Goal: Task Accomplishment & Management: Complete application form

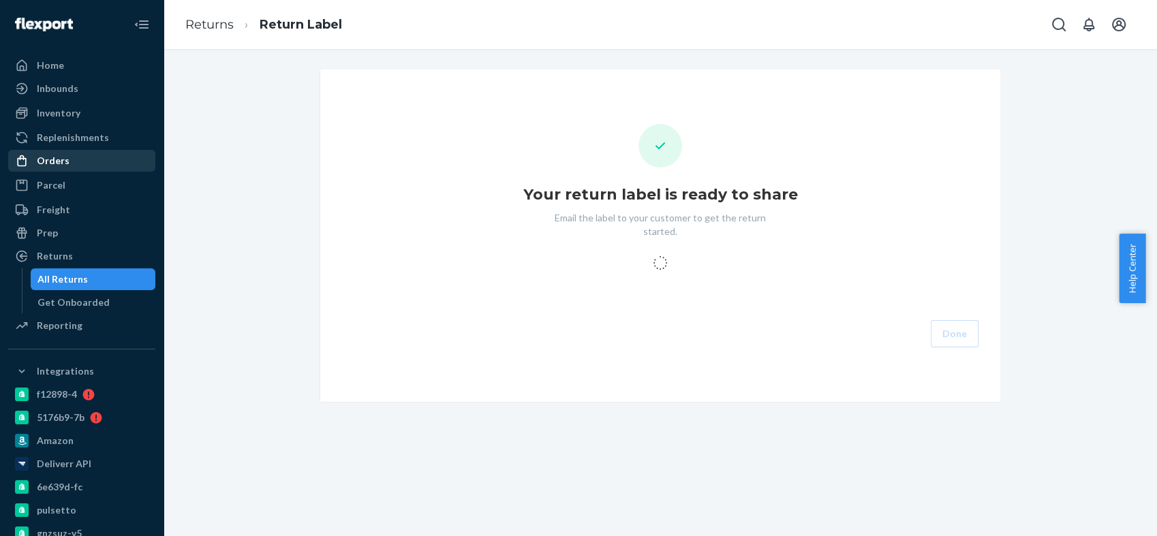
drag, startPoint x: 79, startPoint y: 158, endPoint x: 116, endPoint y: 155, distance: 37.6
click at [79, 157] on div "Orders" at bounding box center [82, 160] width 144 height 19
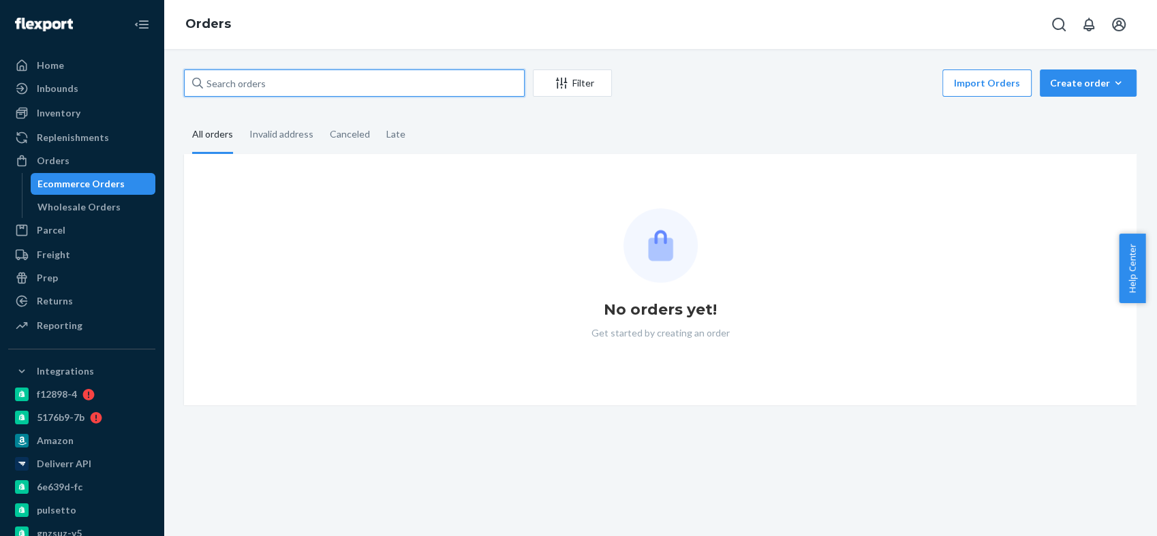
click at [267, 88] on input "text" at bounding box center [354, 82] width 341 height 27
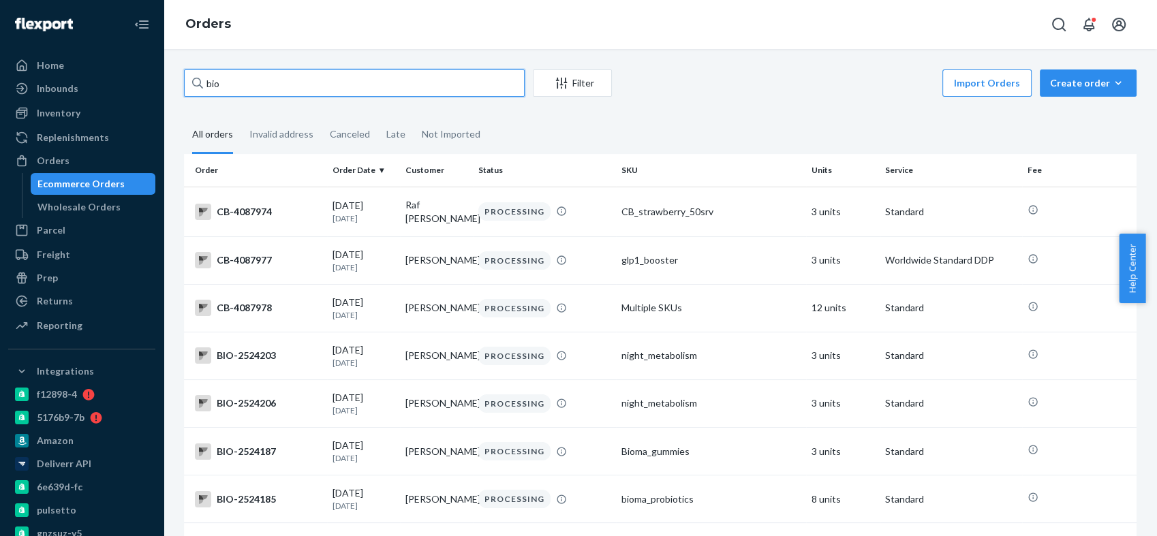
paste input "BIO-2518558"
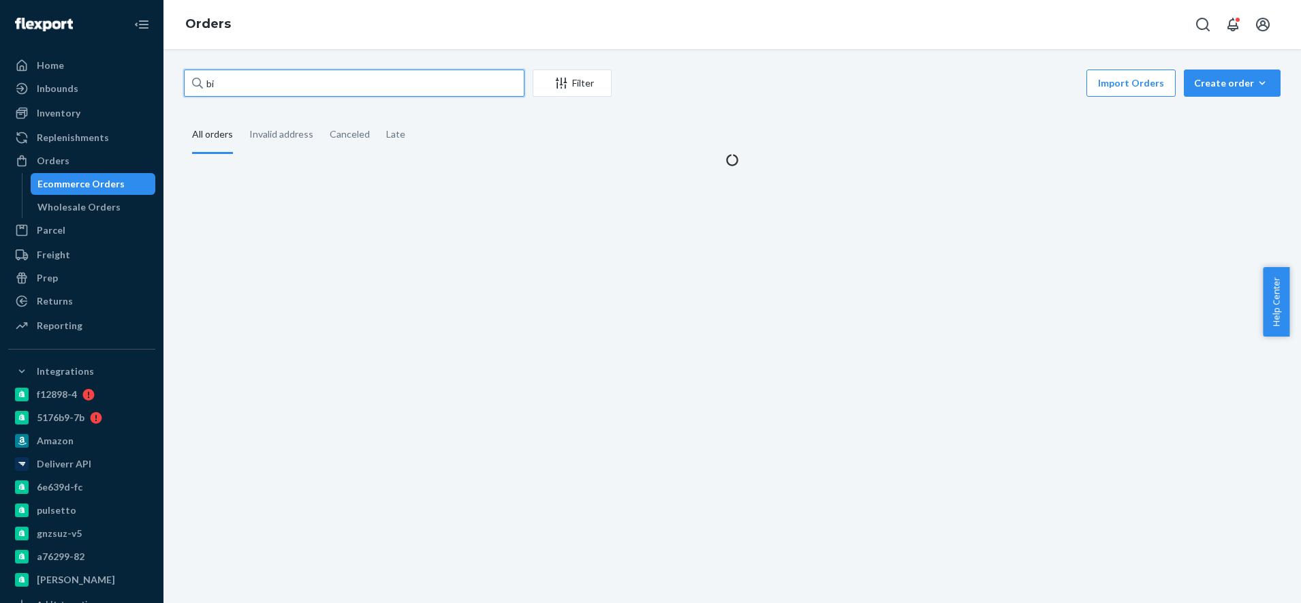
type input "b"
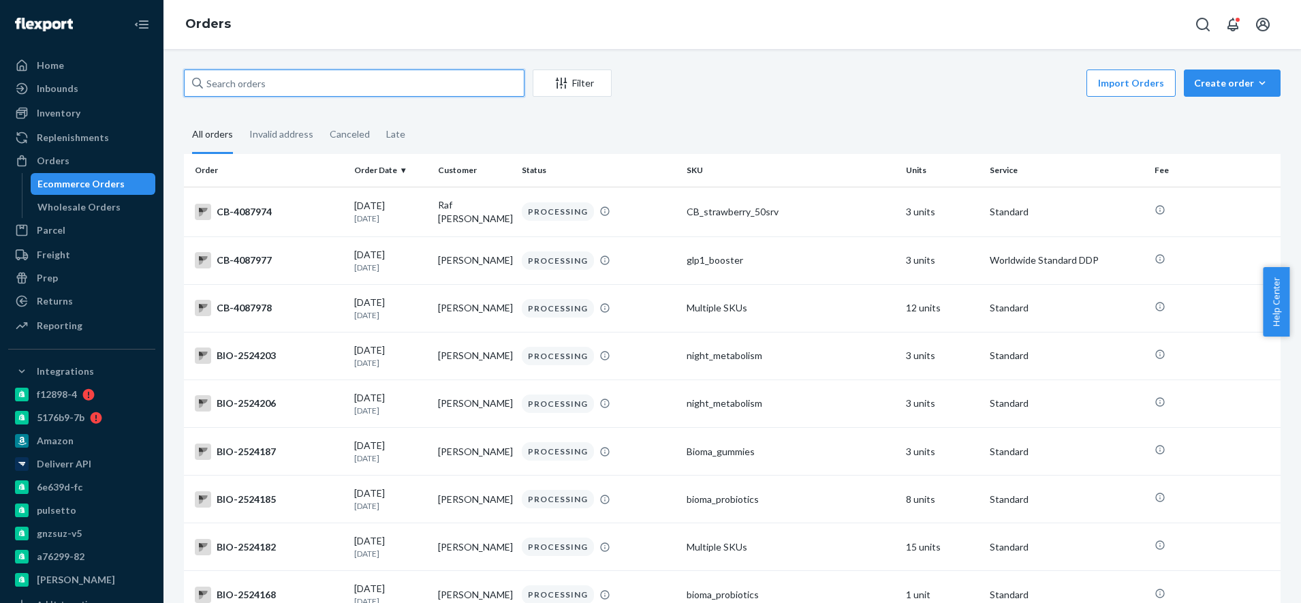
paste input "BIO-2518558"
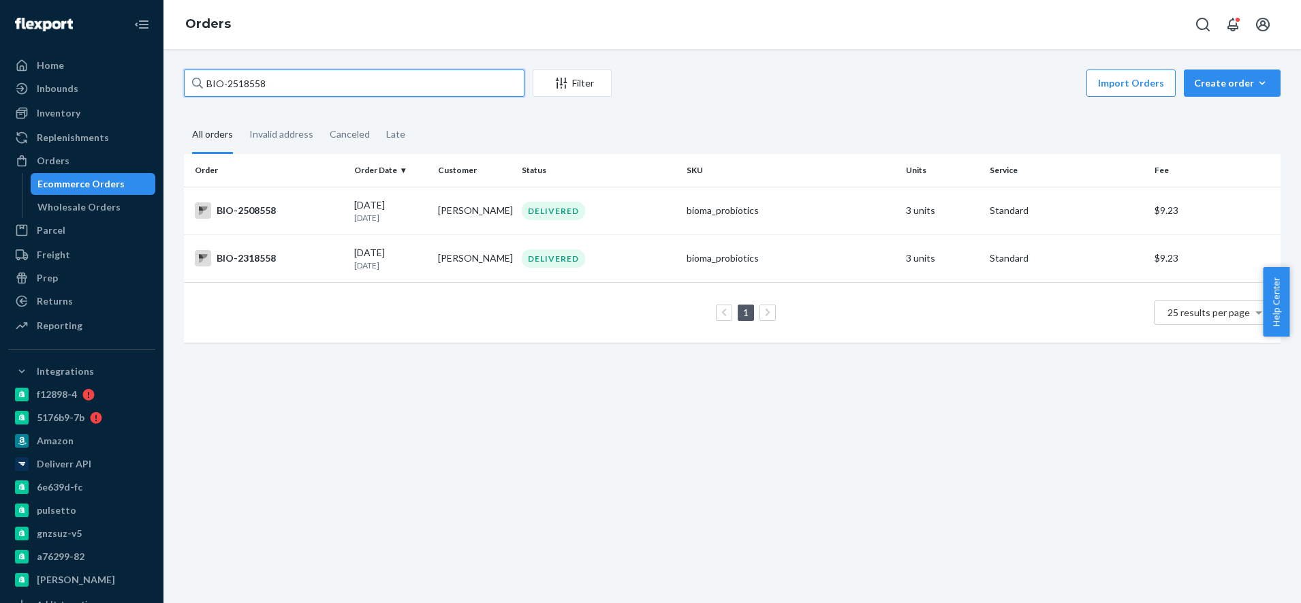
type input "BIO-2518558"
click at [201, 83] on div "BIO-2518558" at bounding box center [354, 82] width 341 height 27
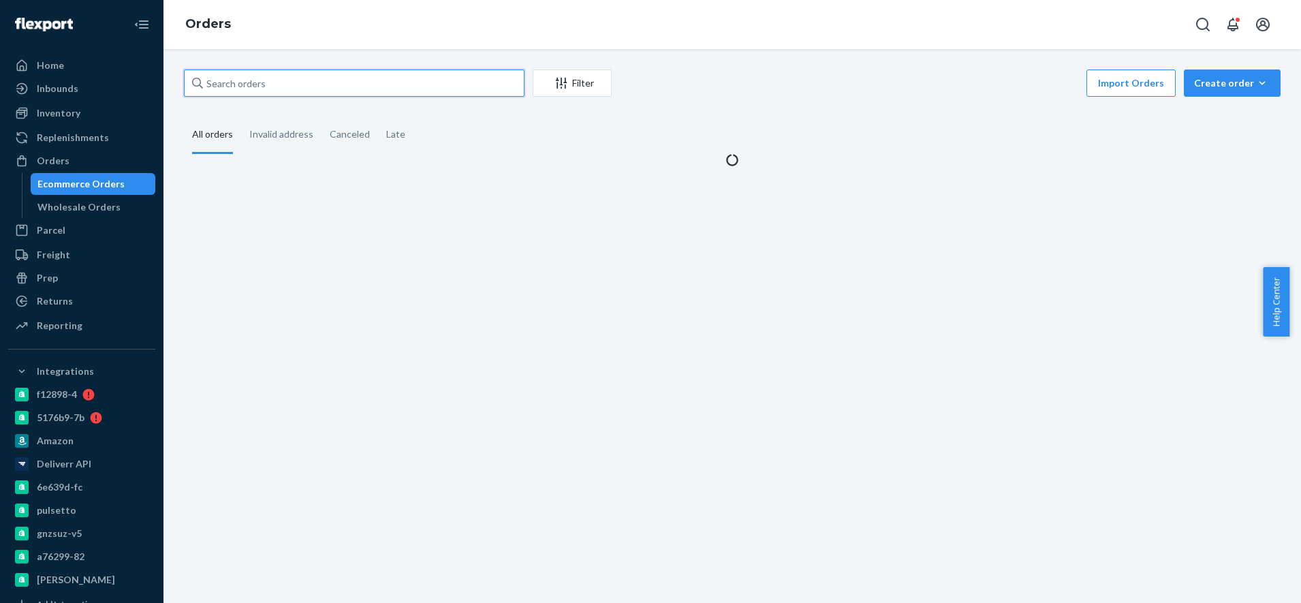
paste input "BIO-2518558"
type input "BIO-2518558"
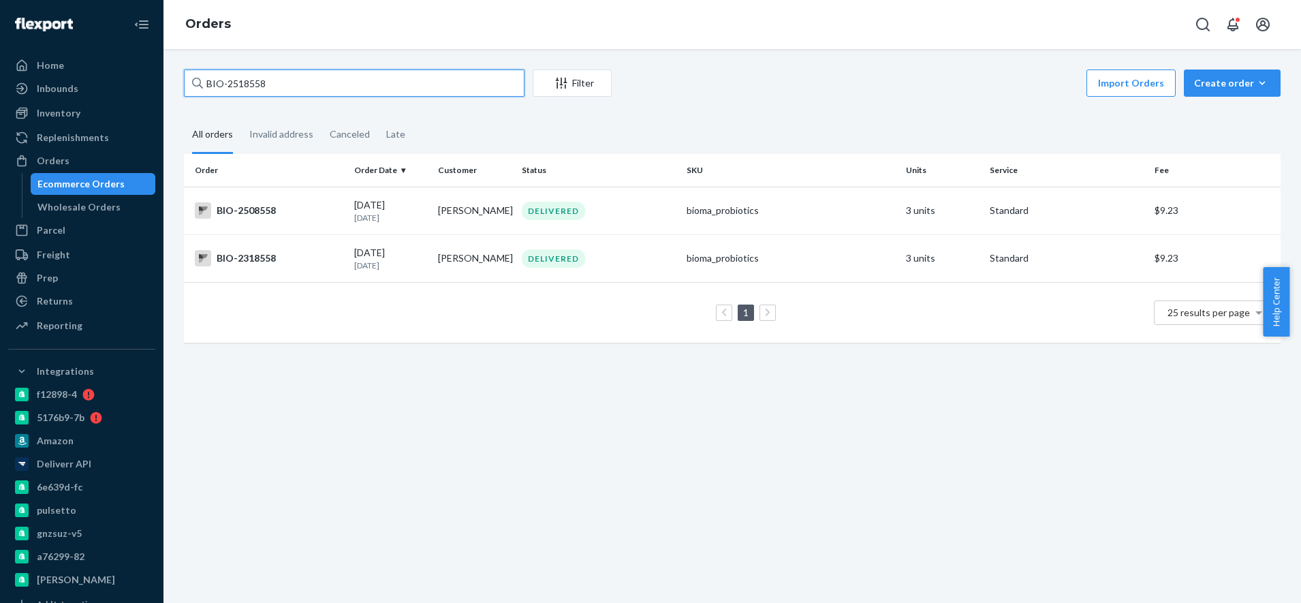
drag, startPoint x: 278, startPoint y: 80, endPoint x: 206, endPoint y: 80, distance: 72.2
click at [206, 80] on input "BIO-2518558" at bounding box center [354, 82] width 341 height 27
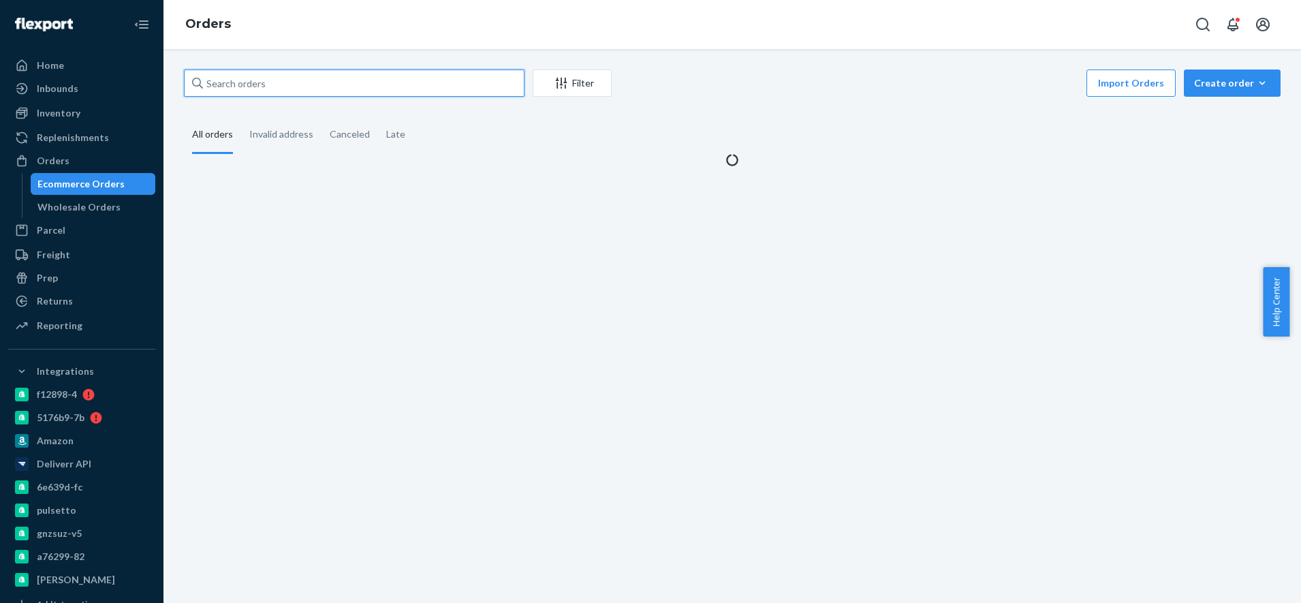
paste input "BIO-2518558"
type input "BIO-2518558"
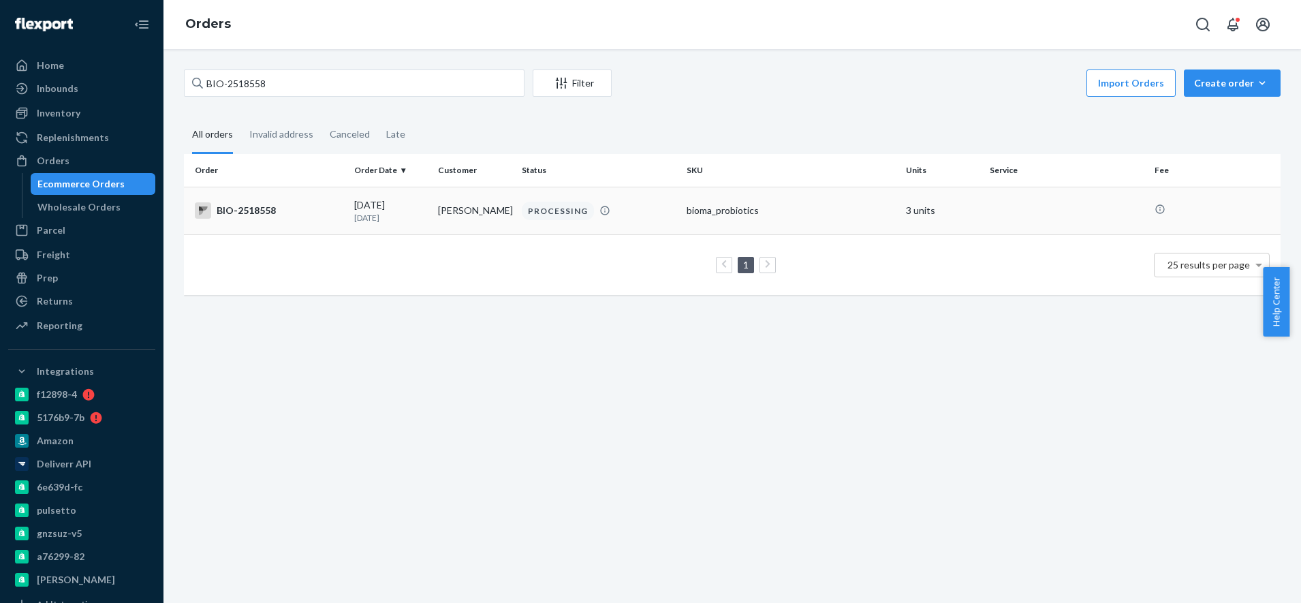
click at [247, 206] on div "BIO-2518558" at bounding box center [269, 210] width 149 height 16
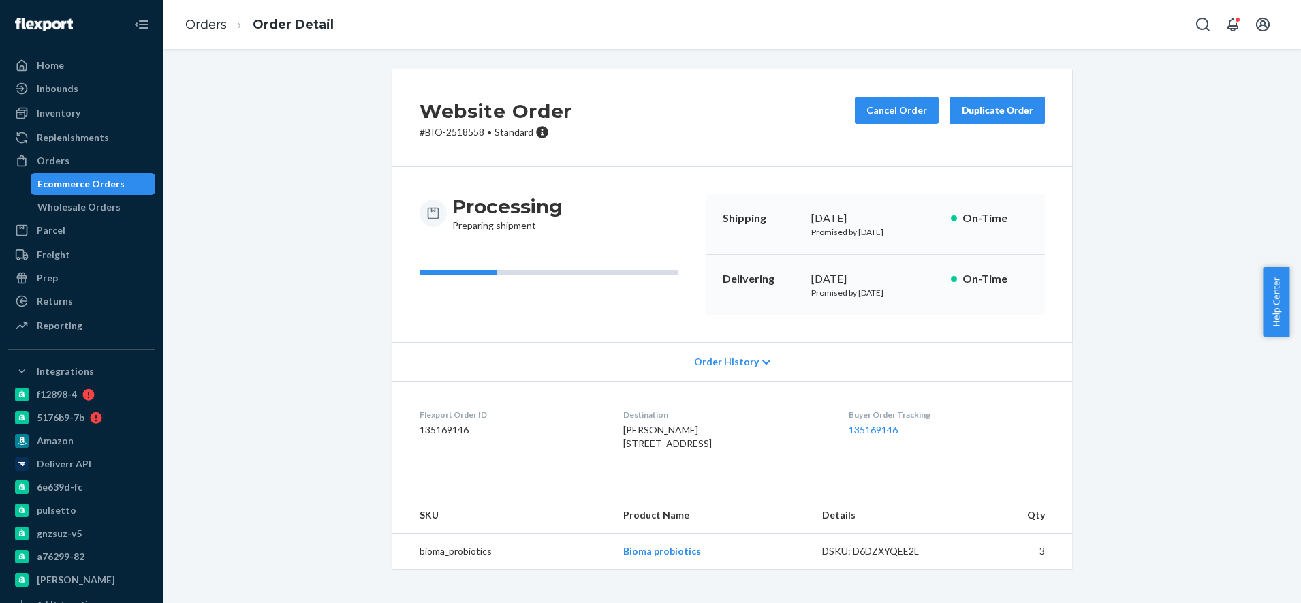
scroll to position [10, 0]
click at [114, 154] on div "Orders" at bounding box center [82, 160] width 144 height 19
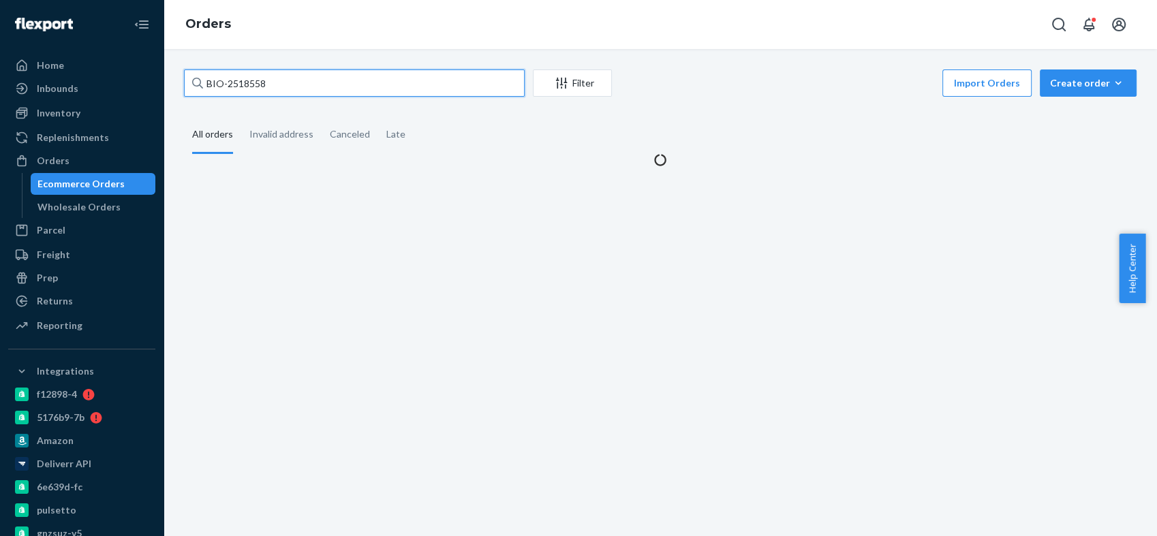
click at [261, 84] on input "BIO-2518558" at bounding box center [354, 82] width 341 height 27
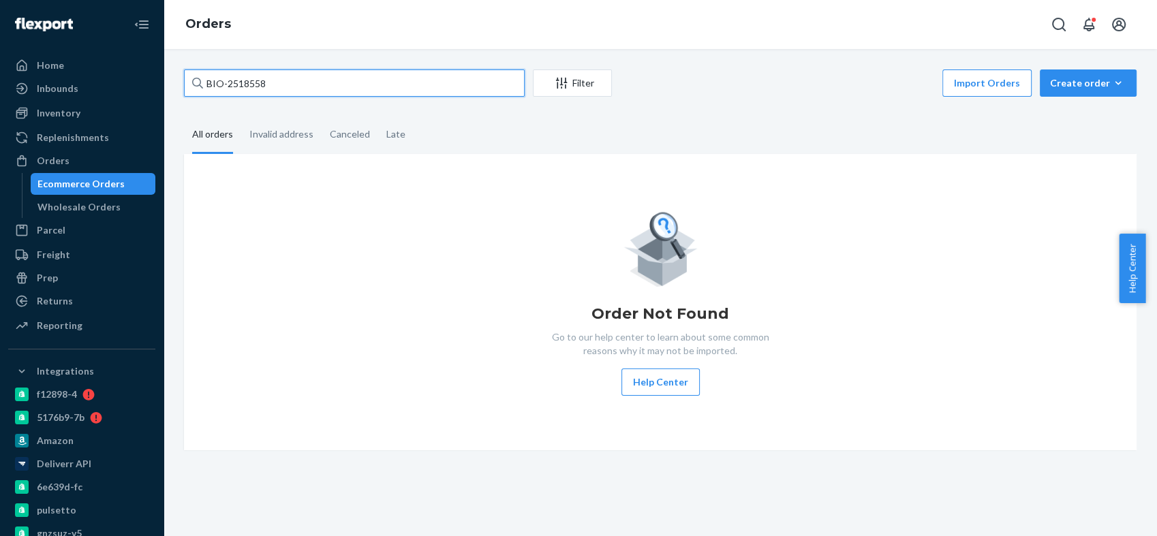
paste input "315926"
type input "BIO-2315926"
drag, startPoint x: 286, startPoint y: 85, endPoint x: 192, endPoint y: 76, distance: 94.5
click at [192, 76] on div "BIO-2315926" at bounding box center [354, 82] width 341 height 27
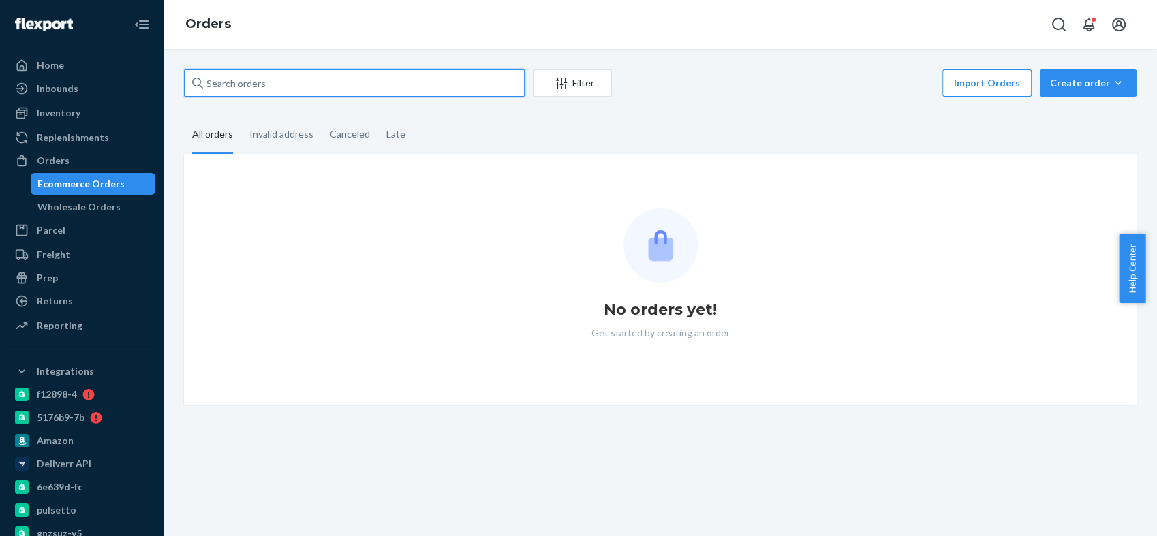
paste input "BIO-2315926"
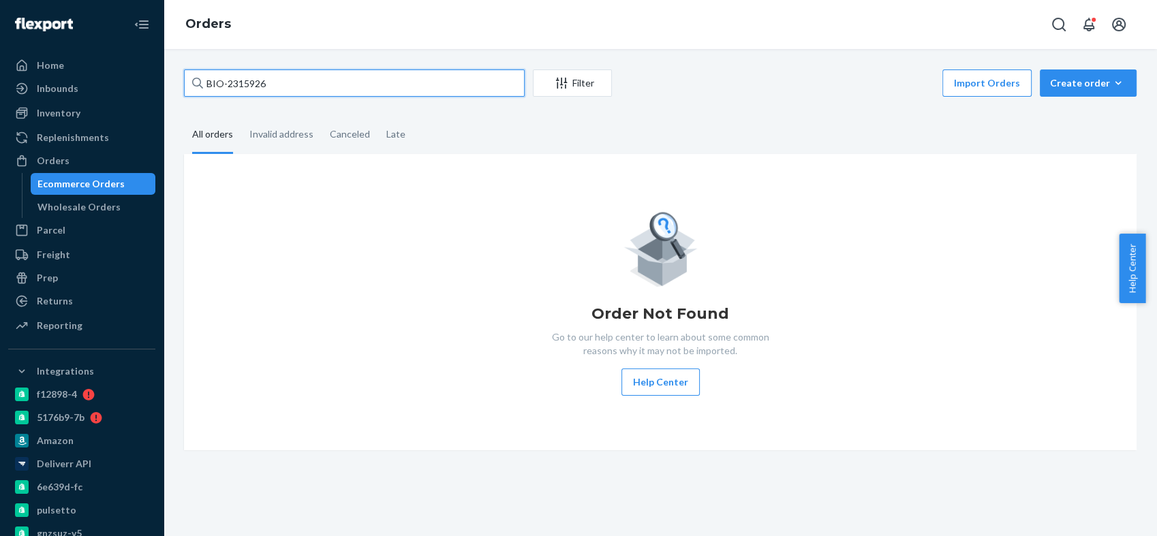
click at [237, 77] on input "BIO-2315926" at bounding box center [354, 82] width 341 height 27
paste input "2315926"
drag, startPoint x: 285, startPoint y: 91, endPoint x: 191, endPoint y: 85, distance: 94.2
click at [191, 85] on input "BIO-2315926" at bounding box center [354, 82] width 341 height 27
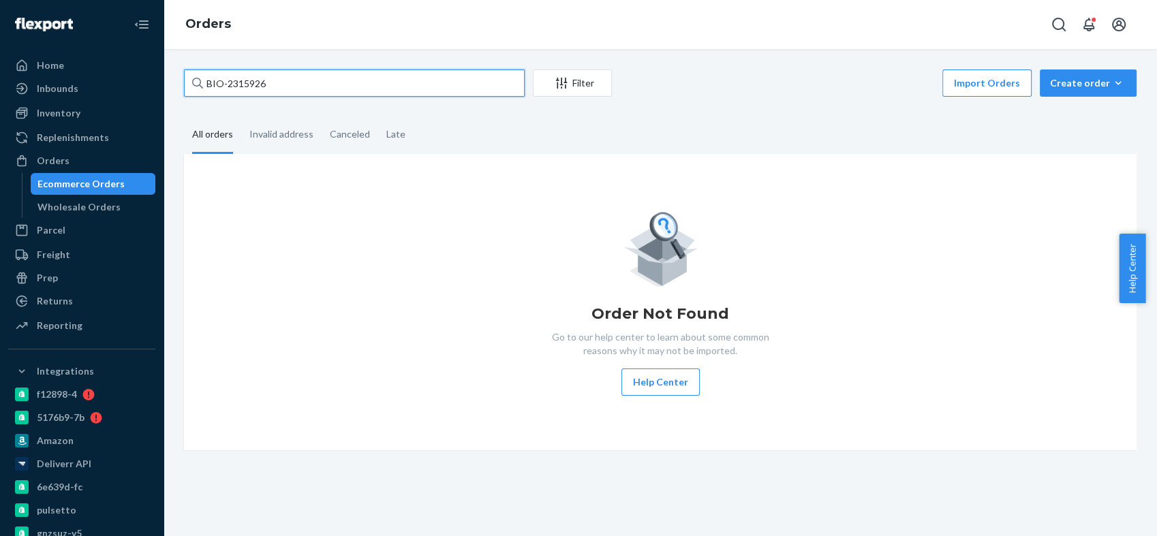
paste input "1236 Stamp Lodge Road"
type input "1236 Stamp Lodge Road"
drag, startPoint x: 323, startPoint y: 86, endPoint x: 148, endPoint y: 69, distance: 175.8
click at [148, 69] on div "Home Inbounds Shipping Plans Problems Inventory Products Branded Packaging Repl…" at bounding box center [578, 268] width 1157 height 536
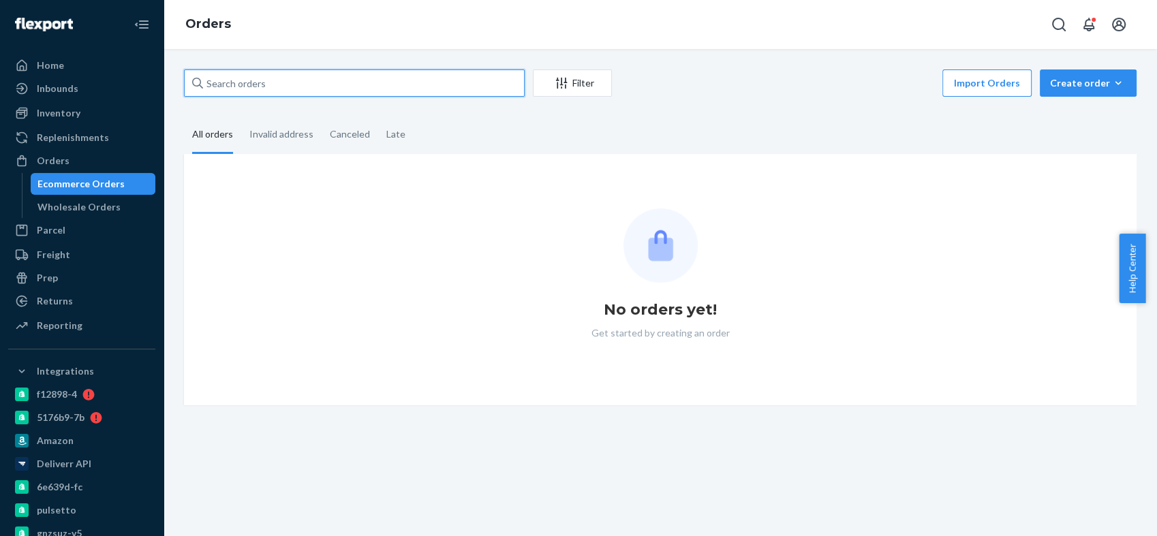
paste input "1236 Stamp Lodge Road"
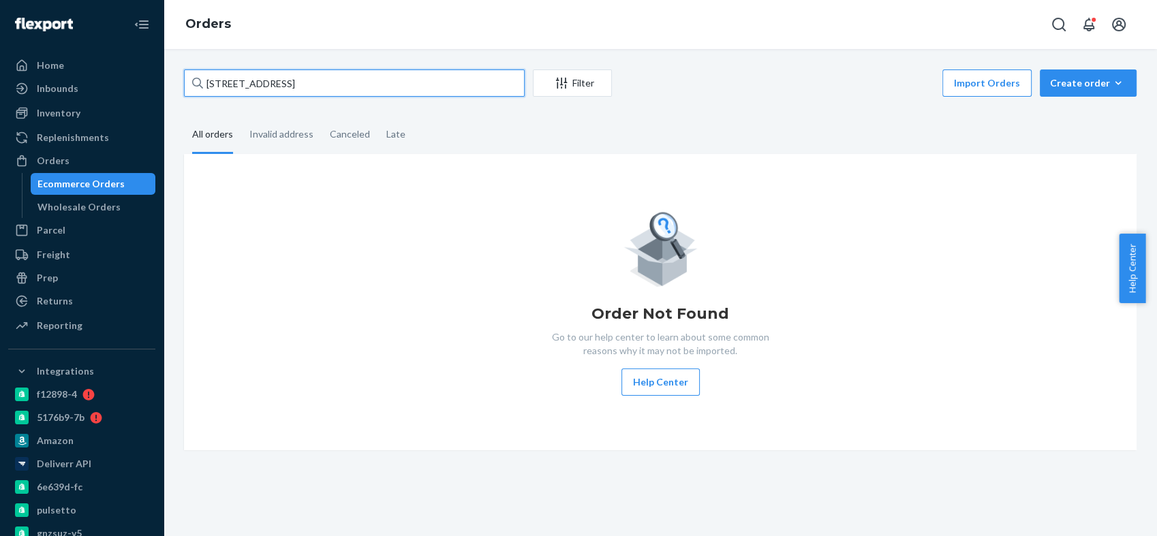
drag, startPoint x: 334, startPoint y: 87, endPoint x: 191, endPoint y: 84, distance: 143.1
click at [191, 84] on div "1236 Stamp Lodge Road" at bounding box center [354, 82] width 341 height 27
paste input "BIO-2315926"
type input "BIO-2315926"
drag, startPoint x: 289, startPoint y: 87, endPoint x: 148, endPoint y: 76, distance: 141.4
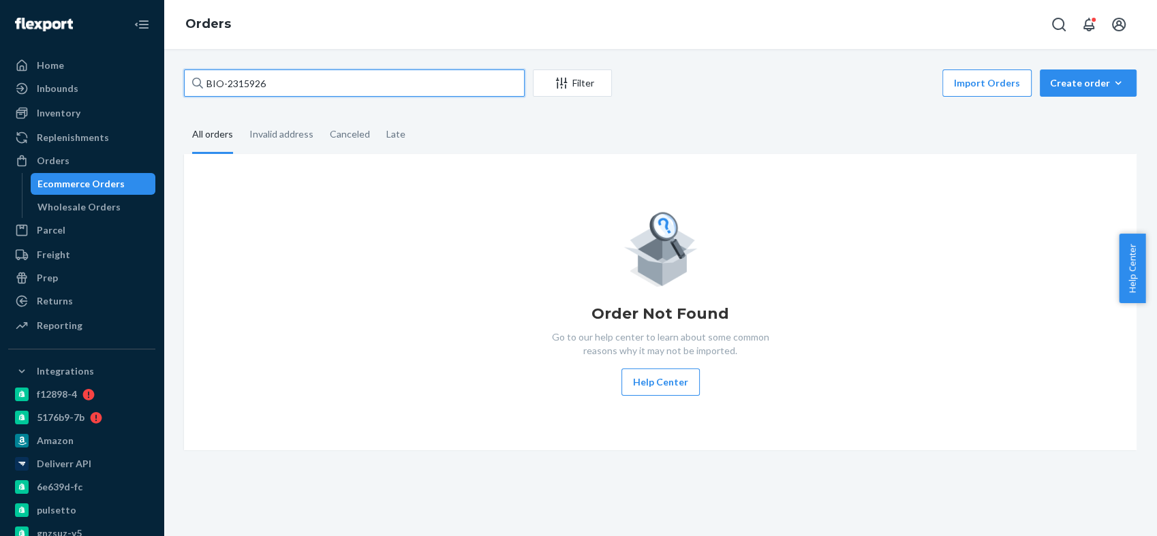
click at [148, 76] on div "Home Inbounds Shipping Plans Problems Inventory Products Branded Packaging Repl…" at bounding box center [578, 268] width 1157 height 536
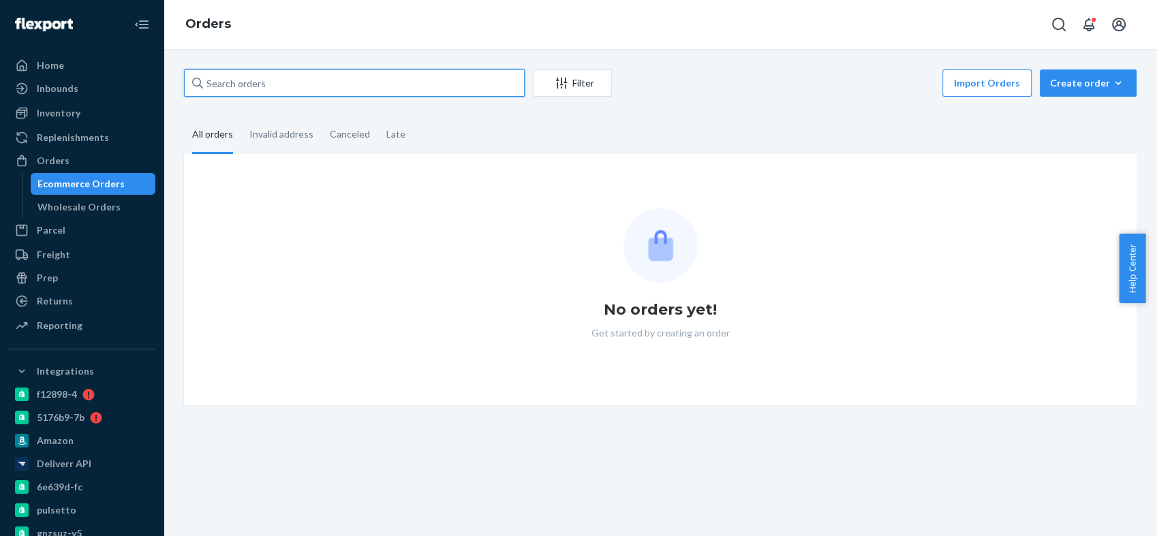
paste input "BIO-2315926"
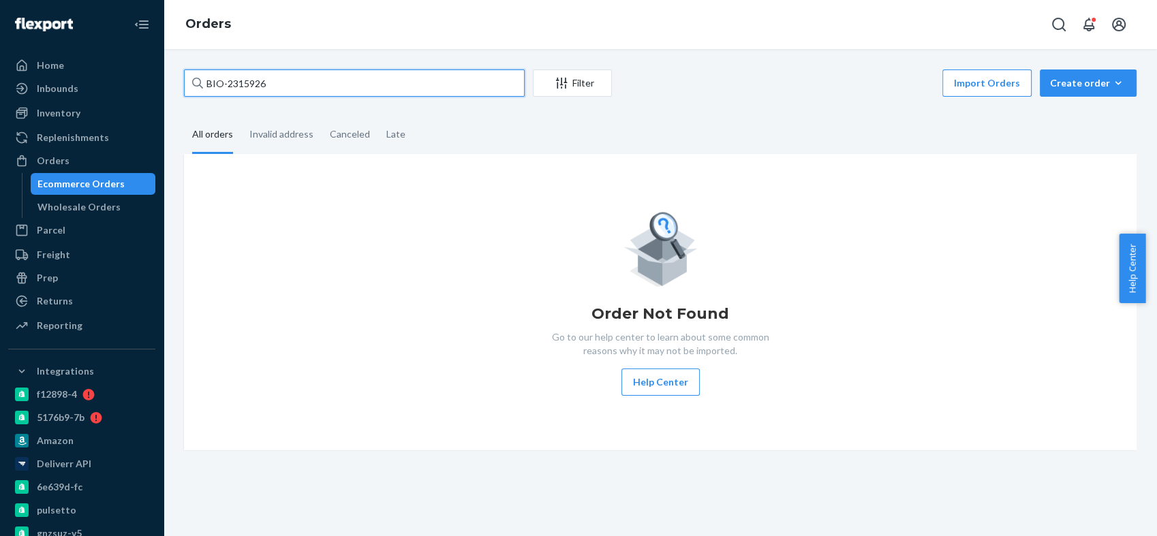
drag, startPoint x: 289, startPoint y: 75, endPoint x: 185, endPoint y: 81, distance: 104.4
click at [185, 81] on input "BIO-2315926" at bounding box center [354, 82] width 341 height 27
paste input "1236 Stamp Lodge Road,"
type input "1236 Stamp Lodge Road"
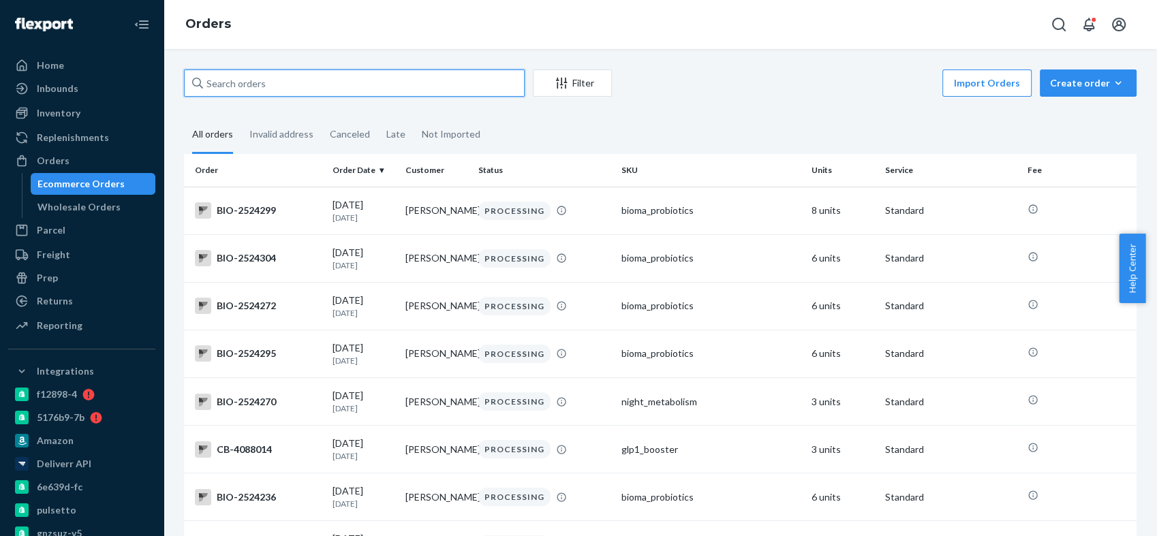
paste input "BIO-2315926"
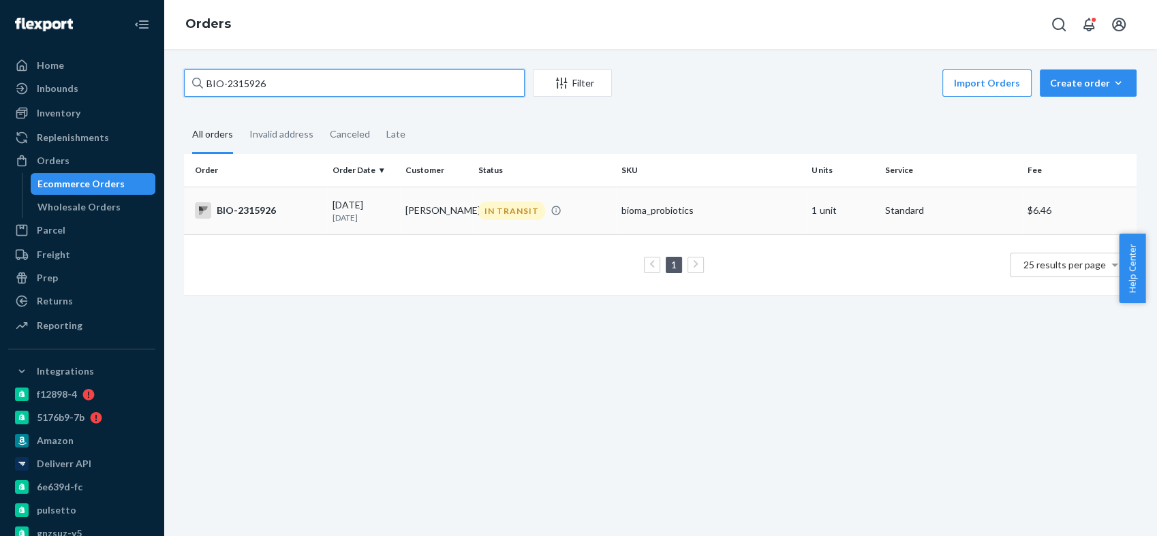
type input "BIO-2315926"
click at [247, 213] on div "BIO-2315926" at bounding box center [258, 210] width 127 height 16
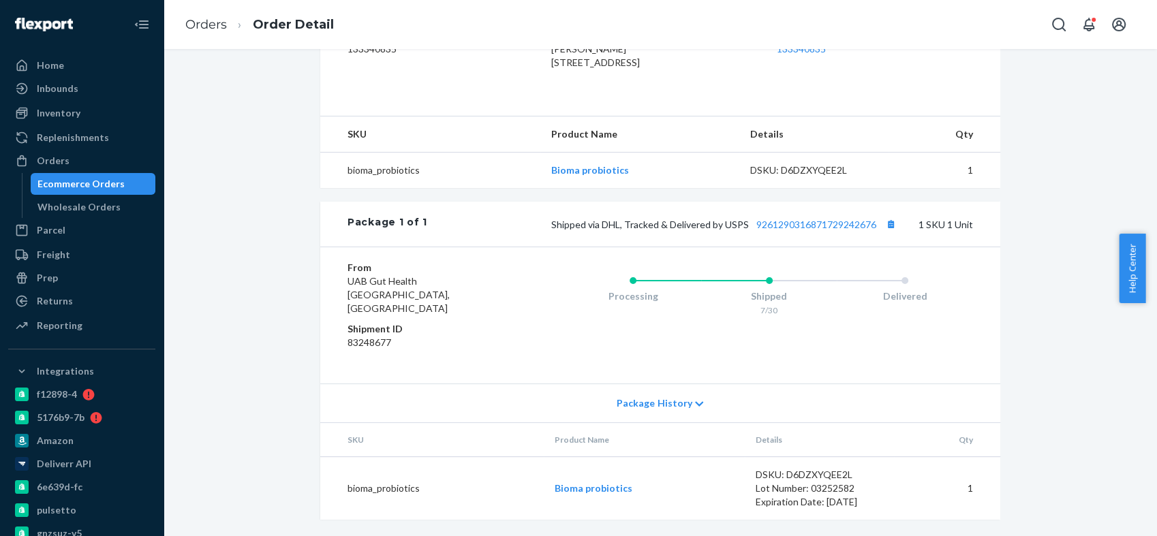
scroll to position [48, 0]
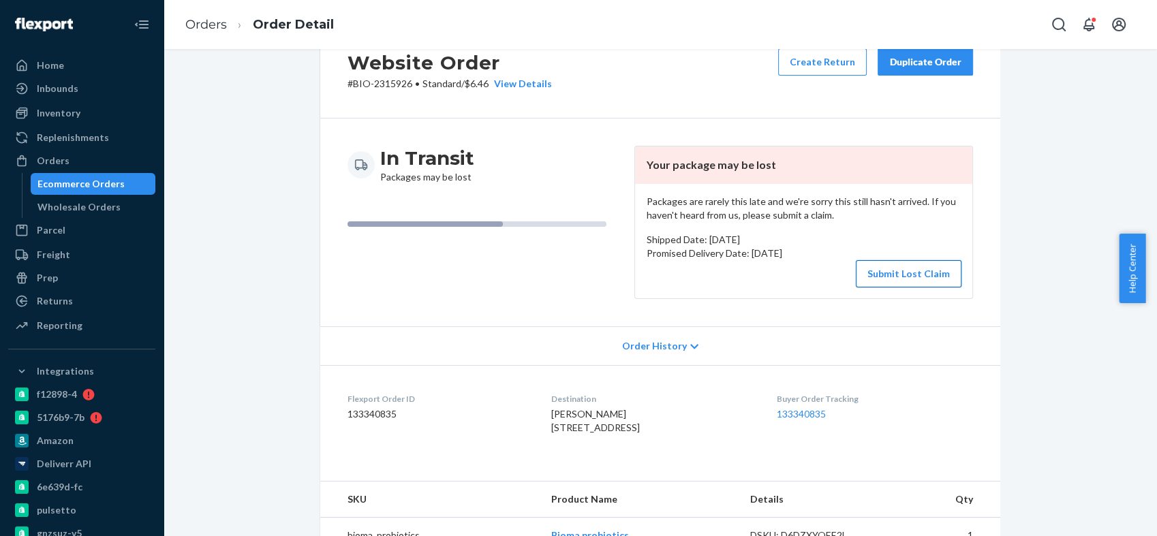
click at [898, 270] on button "Submit Lost Claim" at bounding box center [909, 273] width 106 height 27
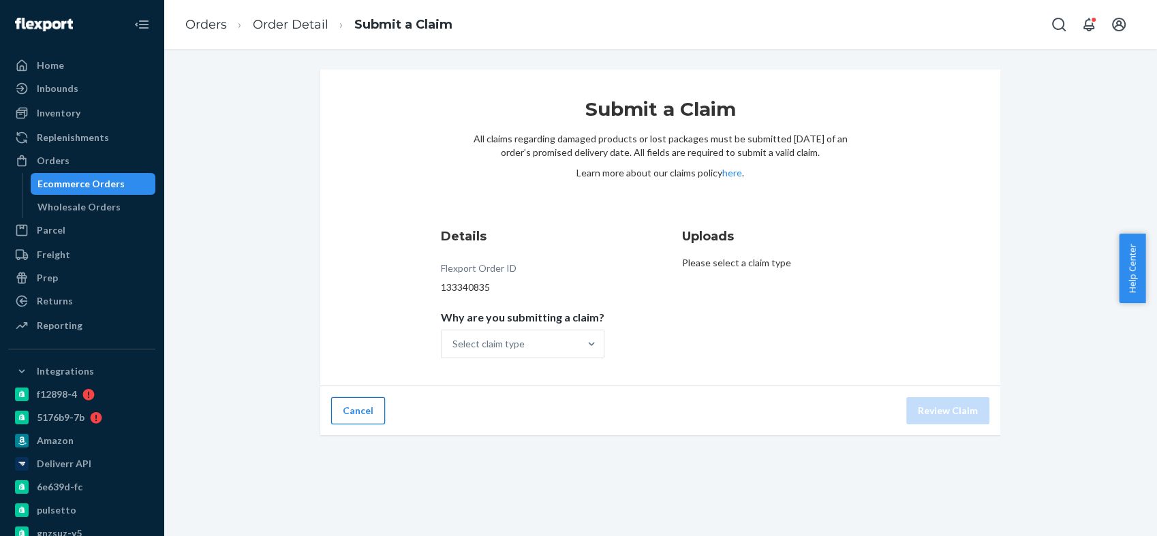
click at [356, 413] on button "Cancel" at bounding box center [358, 410] width 54 height 27
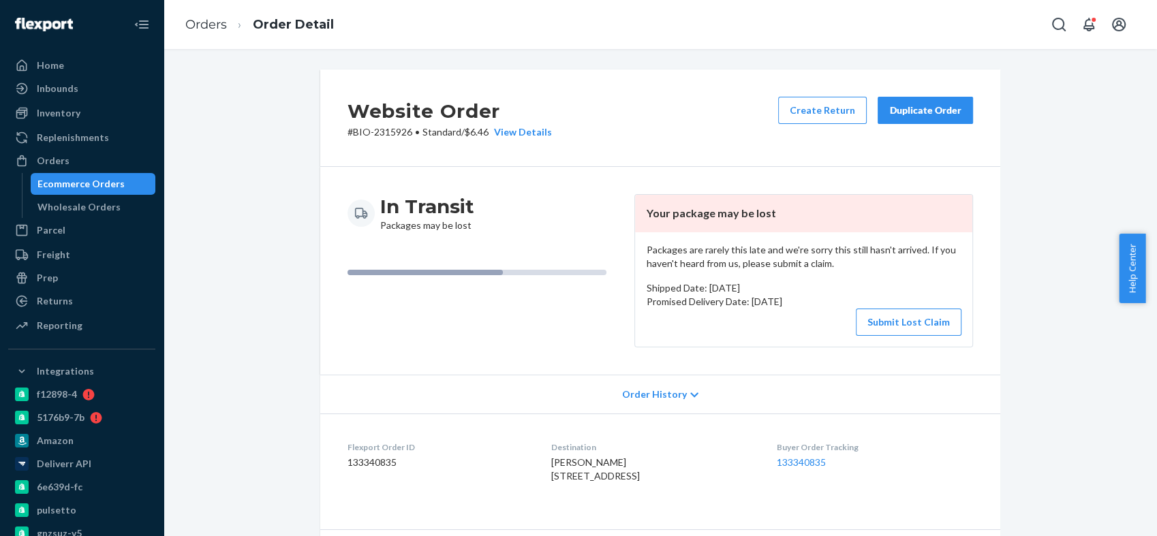
scroll to position [302, 0]
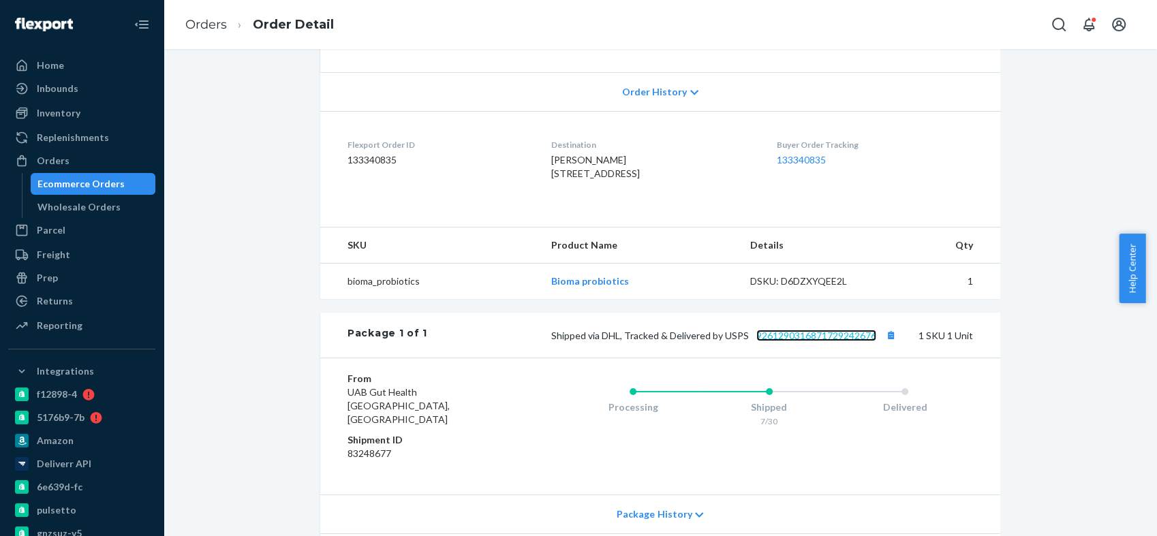
click at [835, 341] on link "9261290316871729242676" at bounding box center [816, 336] width 120 height 12
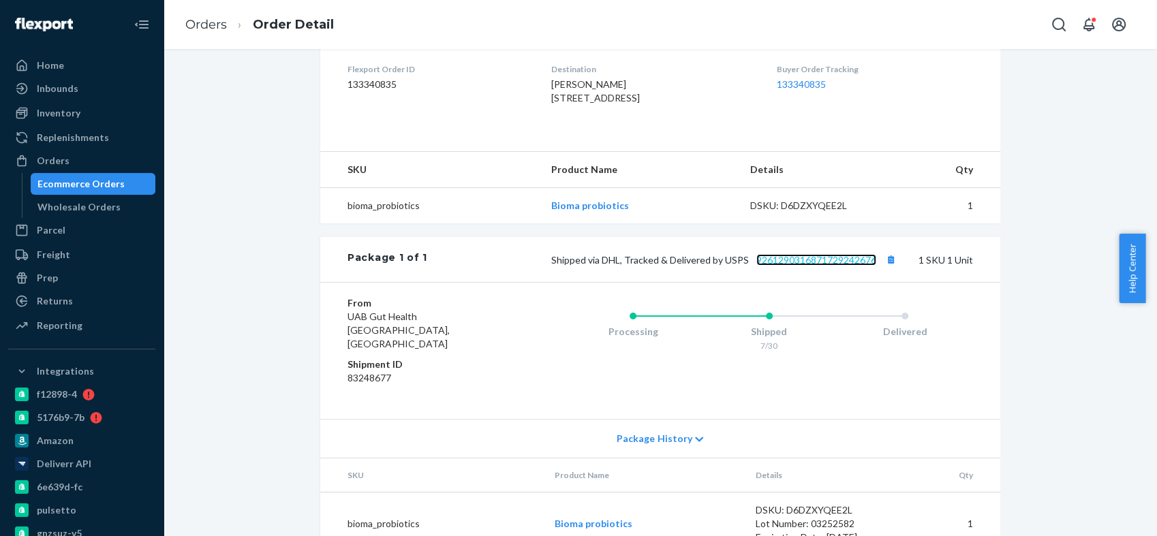
scroll to position [151, 0]
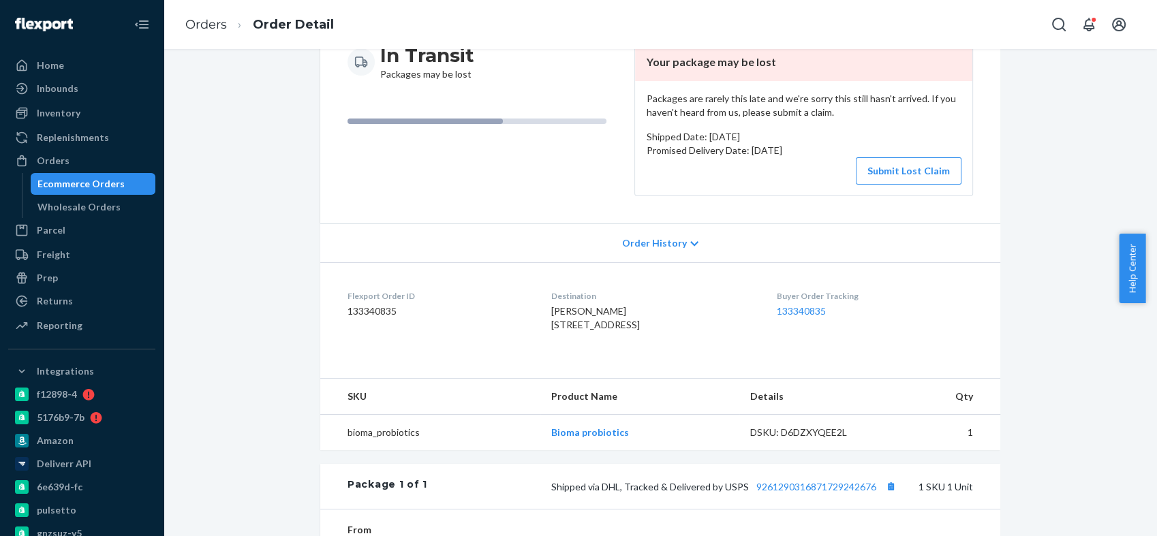
drag, startPoint x: 878, startPoint y: 167, endPoint x: 907, endPoint y: 178, distance: 31.3
click at [879, 166] on button "Submit Lost Claim" at bounding box center [909, 170] width 106 height 27
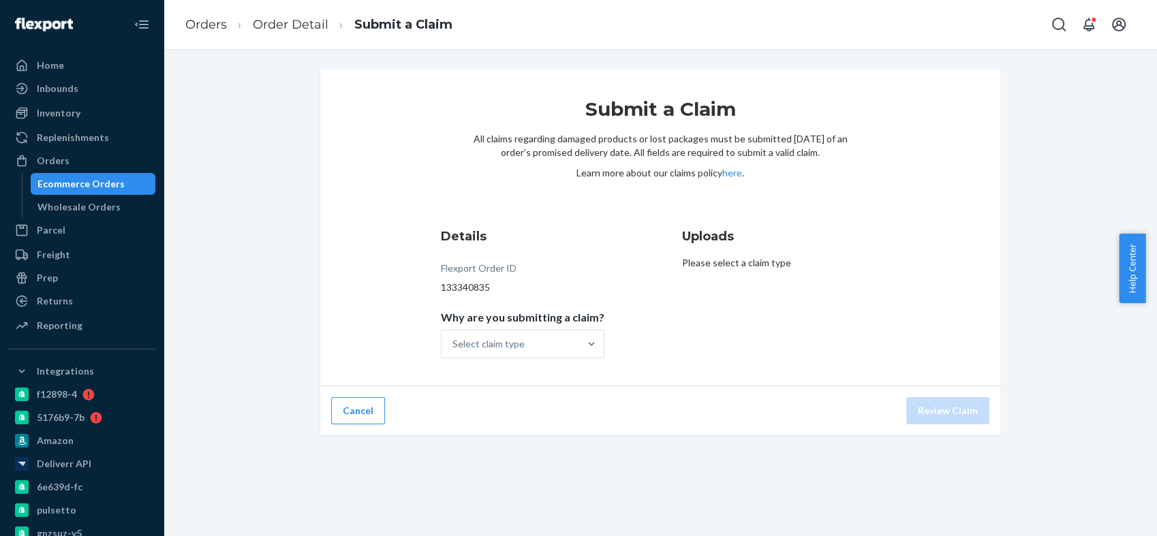
click at [602, 342] on div "Details Flexport Order ID 133340835 Why are you submitting a claim? Select clai…" at bounding box center [540, 292] width 198 height 147
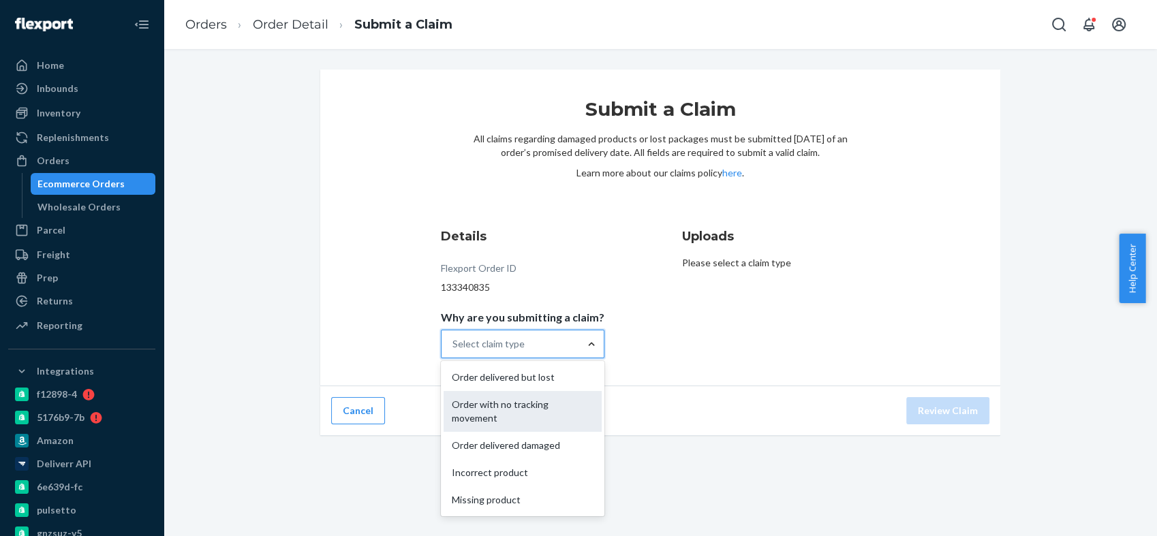
click at [534, 405] on div "Order with no tracking movement" at bounding box center [522, 411] width 158 height 41
click at [454, 351] on input "Why are you submitting a claim? option Order with no tracking movement focused,…" at bounding box center [452, 344] width 1 height 14
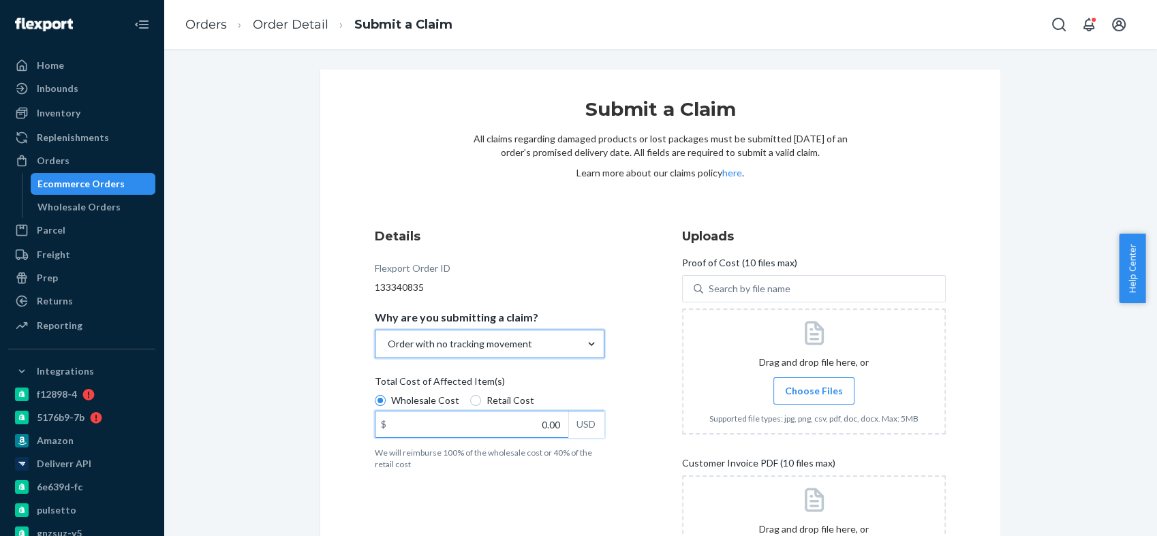
click at [543, 416] on input "0.00" at bounding box center [471, 424] width 193 height 26
type input "23.12"
click at [792, 377] on label "Choose Files" at bounding box center [813, 390] width 81 height 27
click at [813, 384] on input "Choose Files" at bounding box center [813, 391] width 1 height 15
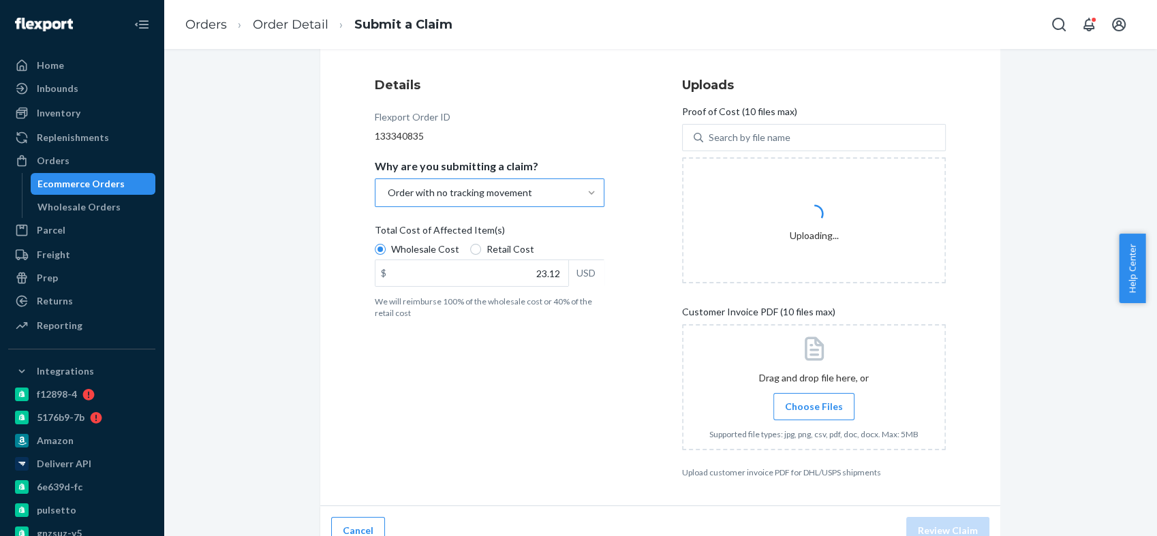
scroll to position [171, 0]
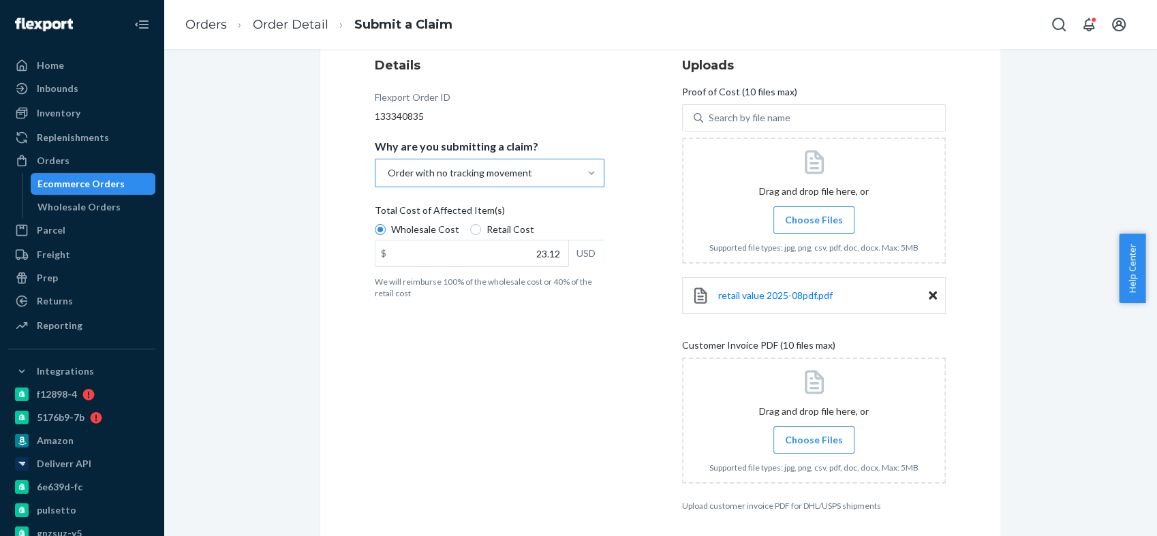
click at [813, 443] on input "Choose Files" at bounding box center [813, 440] width 1 height 15
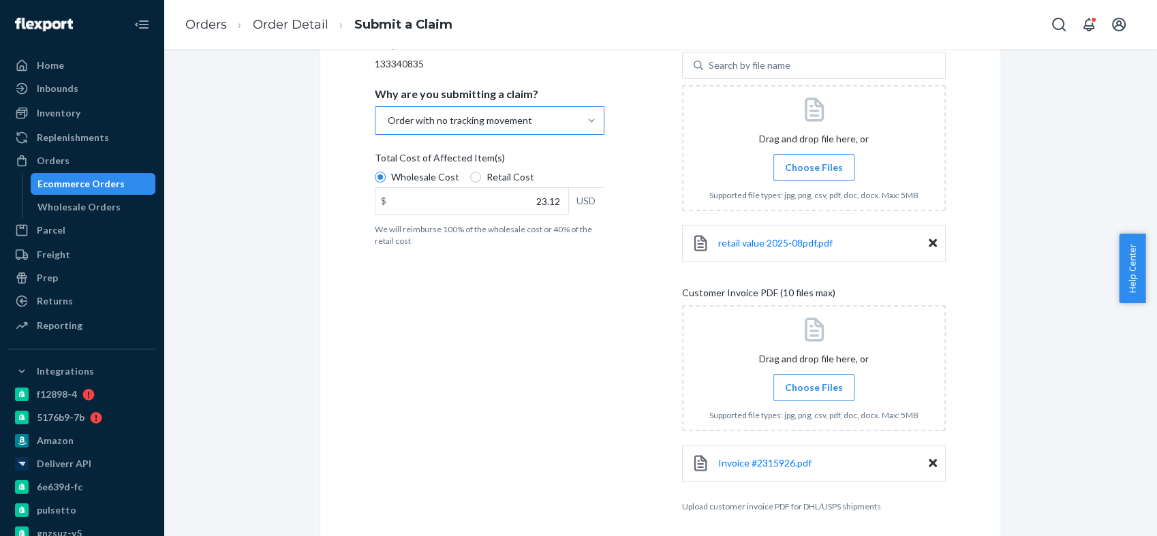
scroll to position [277, 0]
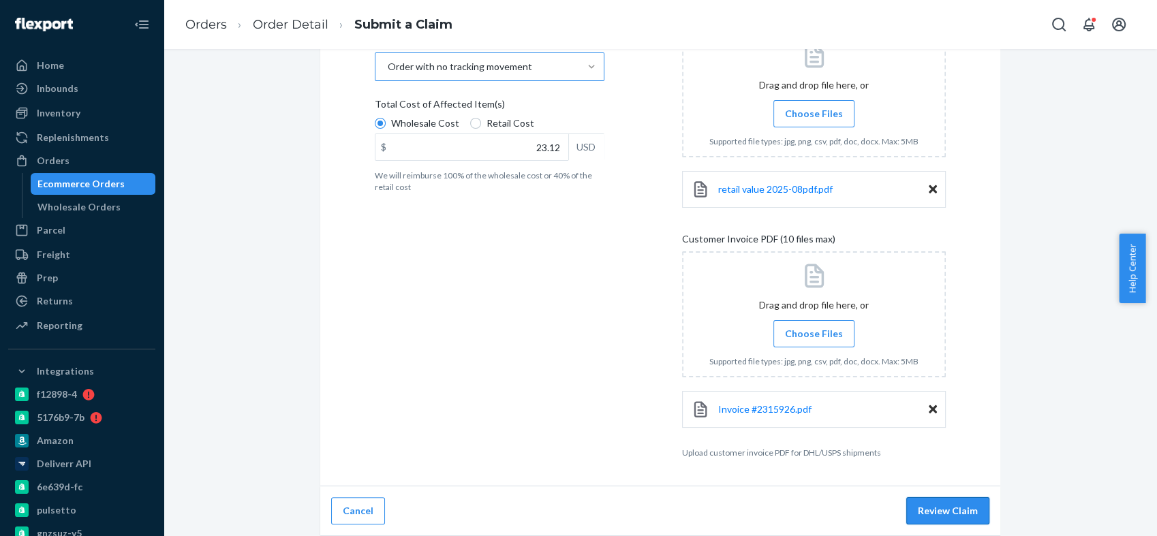
click at [937, 507] on button "Review Claim" at bounding box center [947, 510] width 83 height 27
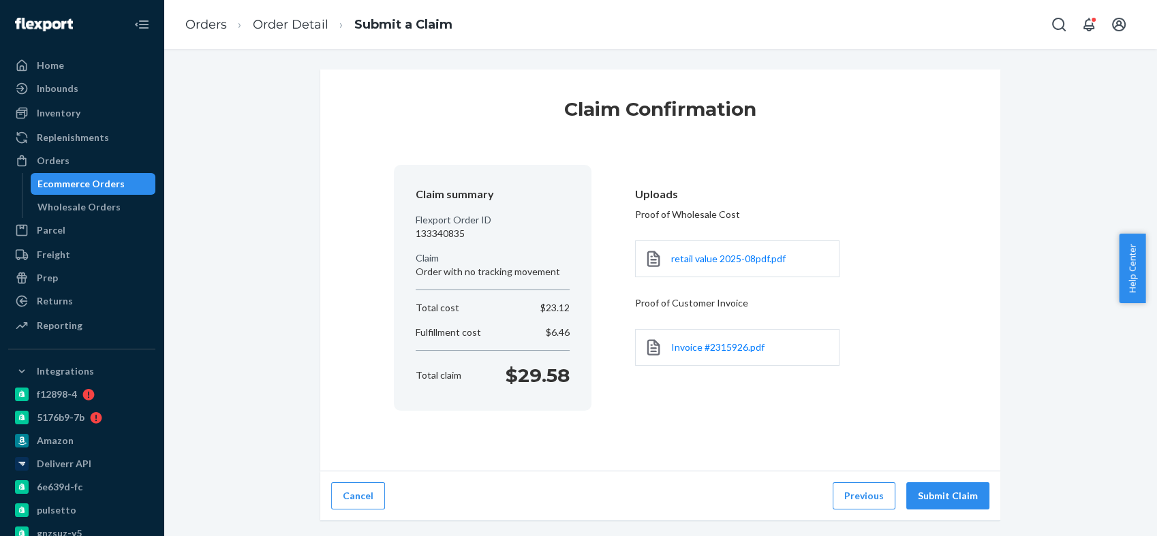
scroll to position [0, 0]
click at [935, 492] on button "Submit Claim" at bounding box center [947, 495] width 83 height 27
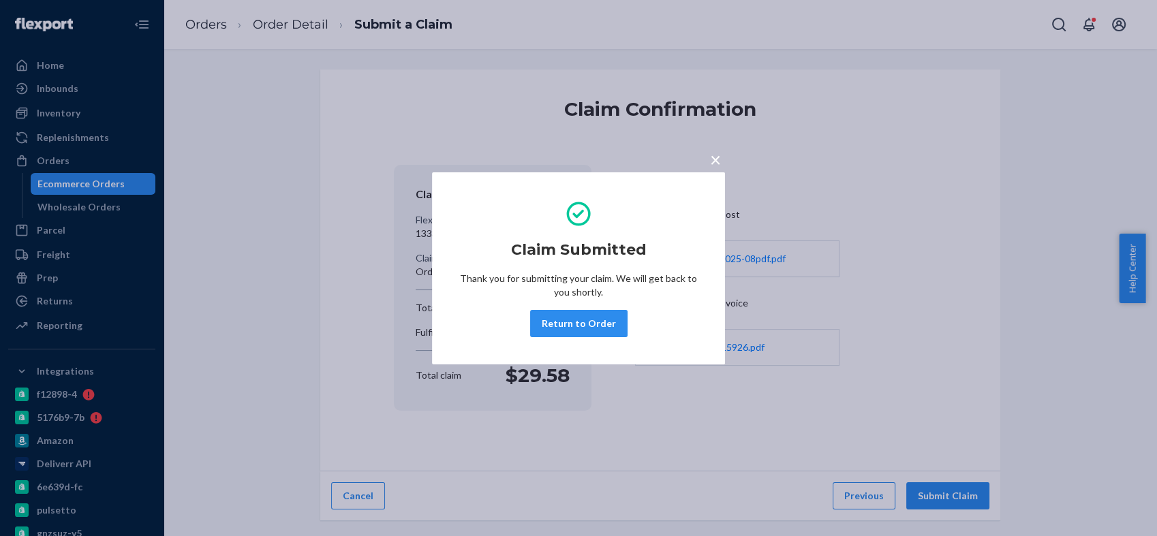
click at [610, 319] on button "Return to Order" at bounding box center [578, 323] width 97 height 27
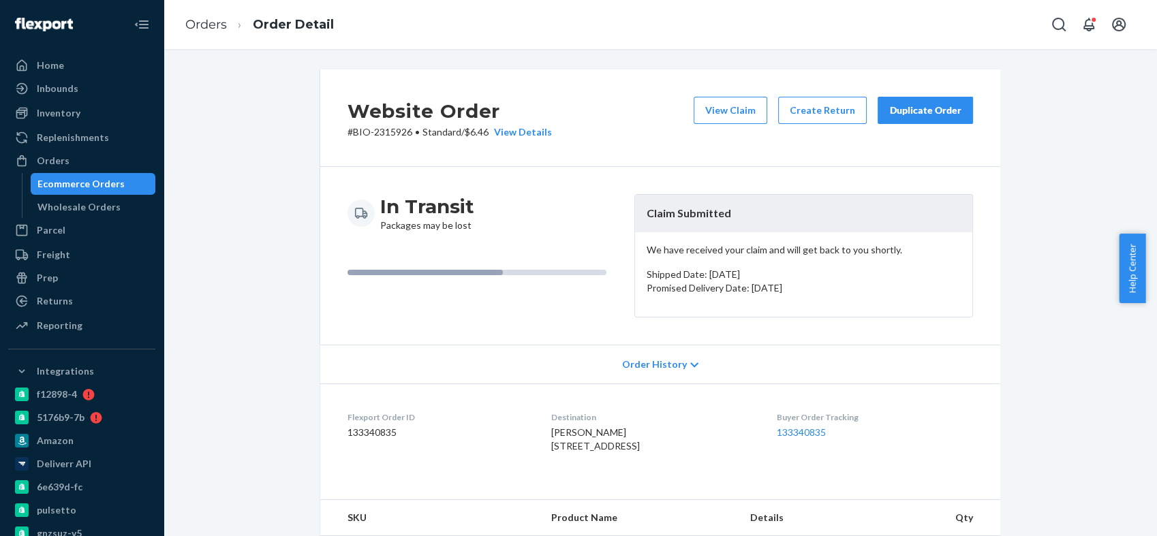
scroll to position [396, 0]
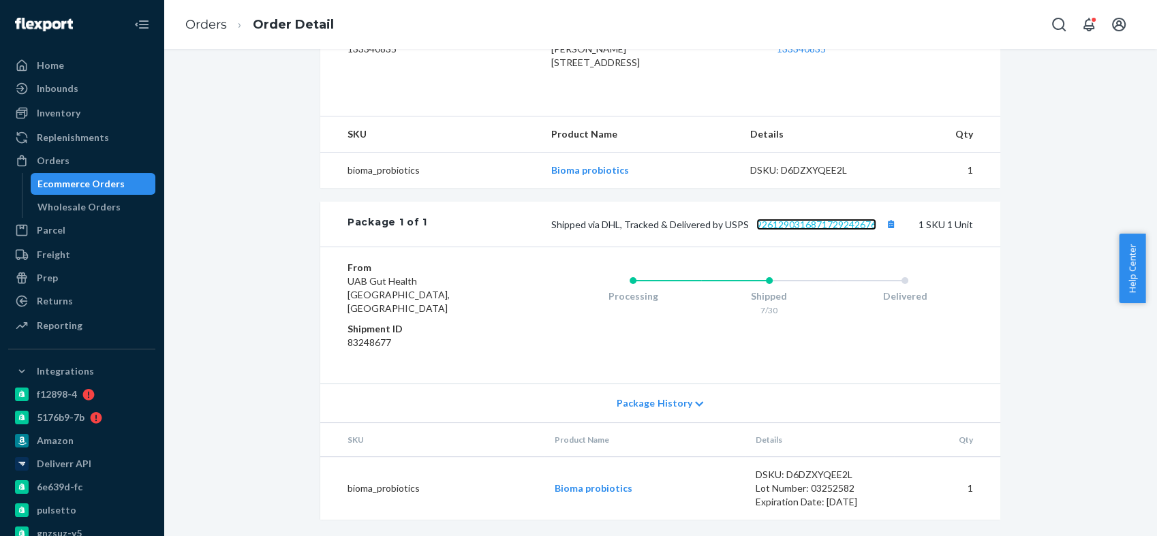
click at [802, 230] on link "9261290316871729242676" at bounding box center [816, 225] width 120 height 12
click at [103, 158] on div "Orders" at bounding box center [82, 160] width 144 height 19
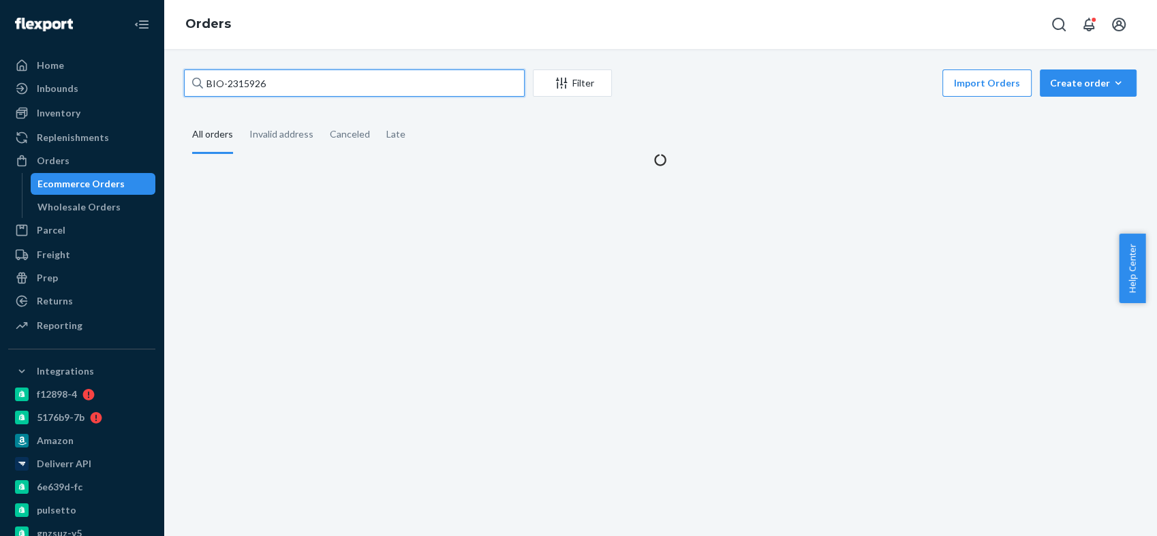
click at [253, 82] on input "BIO-2315926" at bounding box center [354, 82] width 341 height 27
paste input "45110"
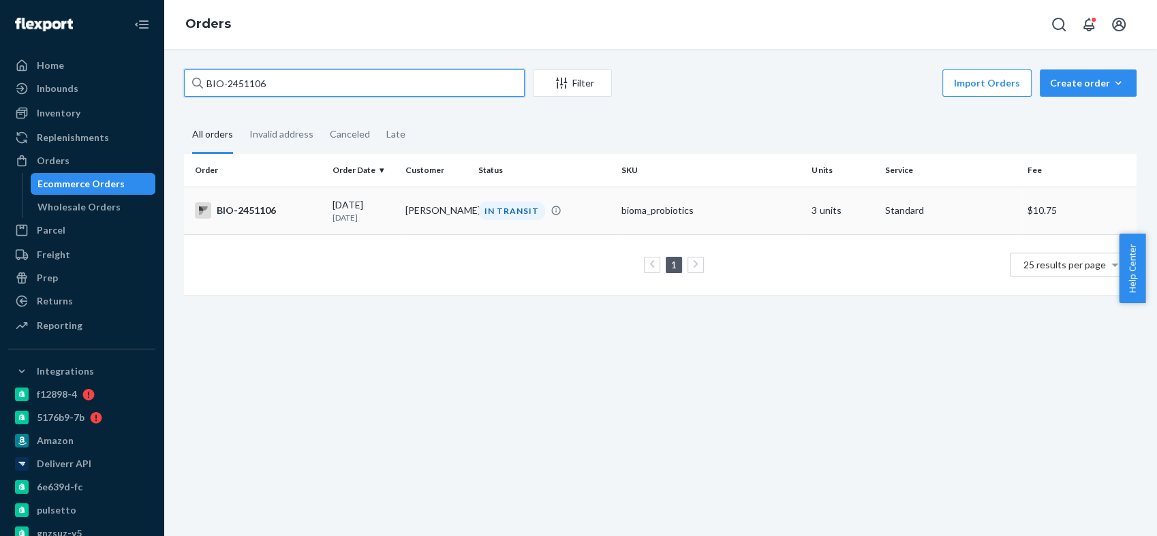
type input "BIO-2451106"
click at [258, 204] on div "BIO-2451106" at bounding box center [258, 210] width 127 height 16
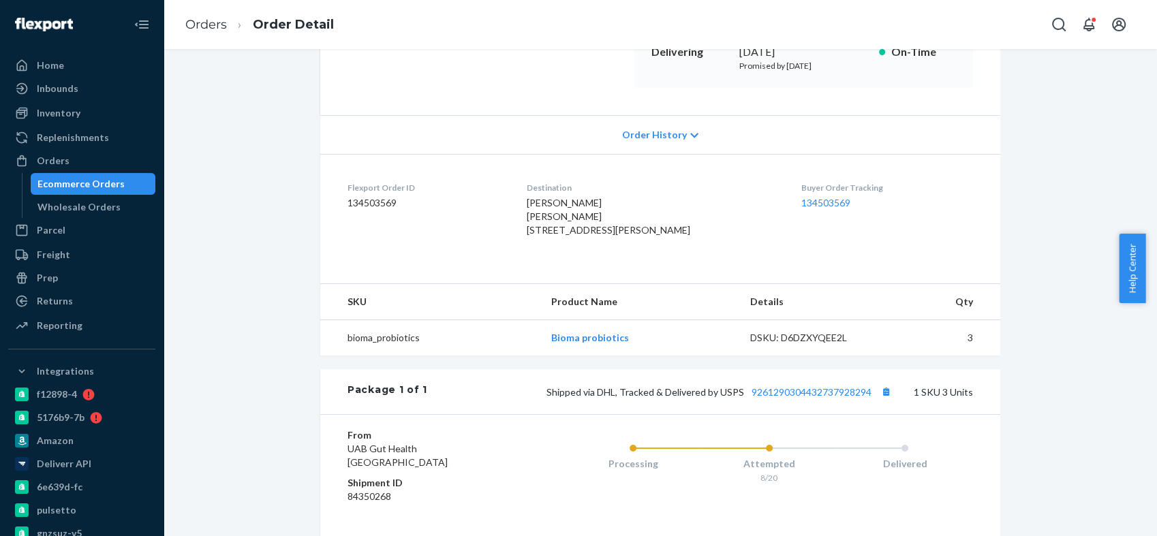
scroll to position [302, 0]
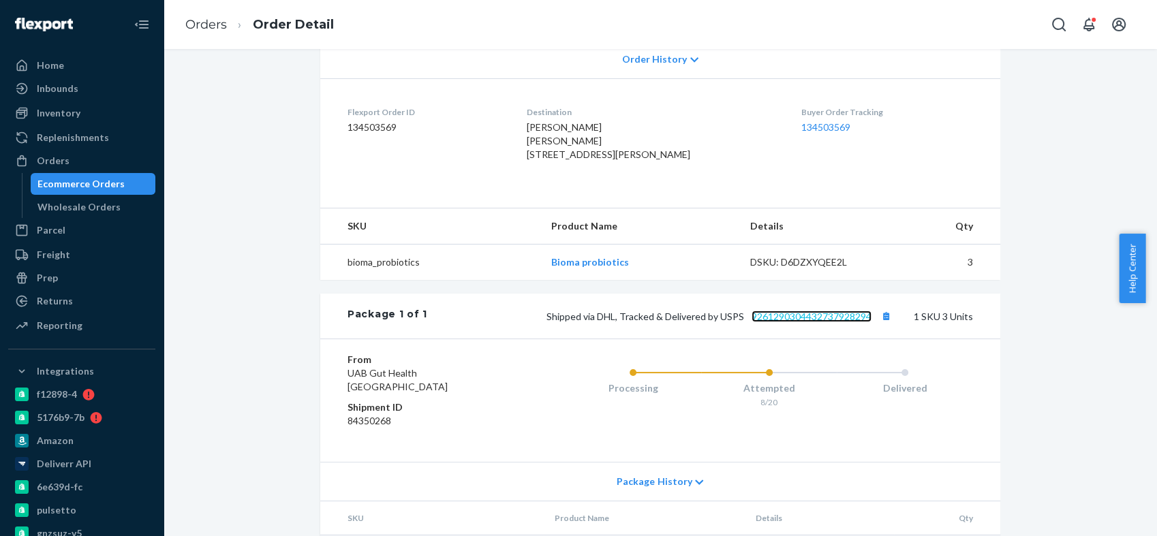
click at [795, 322] on link "9261290304432737928294" at bounding box center [811, 317] width 120 height 12
